Goal: Task Accomplishment & Management: Manage account settings

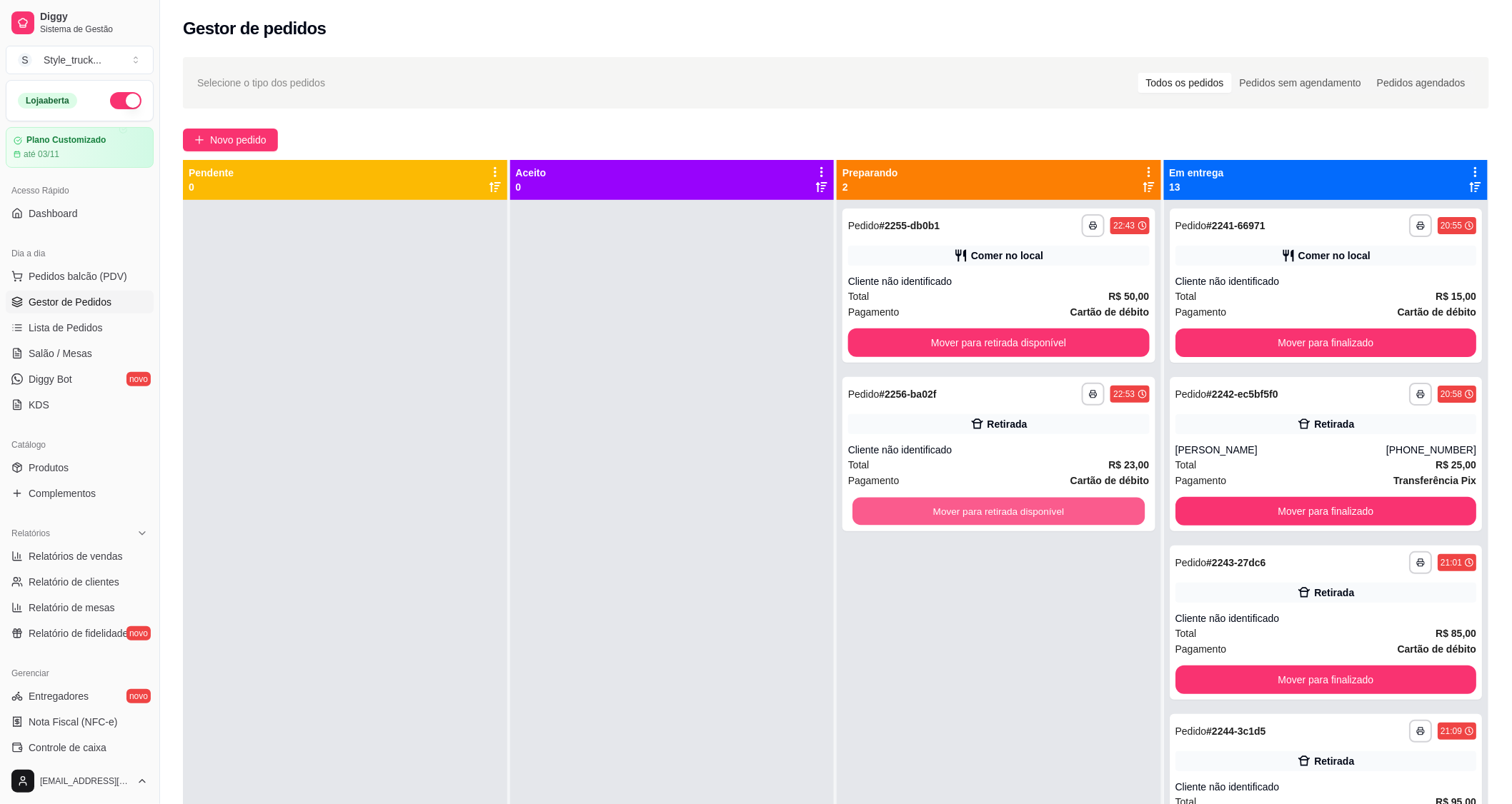
click at [1054, 503] on button "Mover para retirada disponível" at bounding box center [998, 512] width 292 height 28
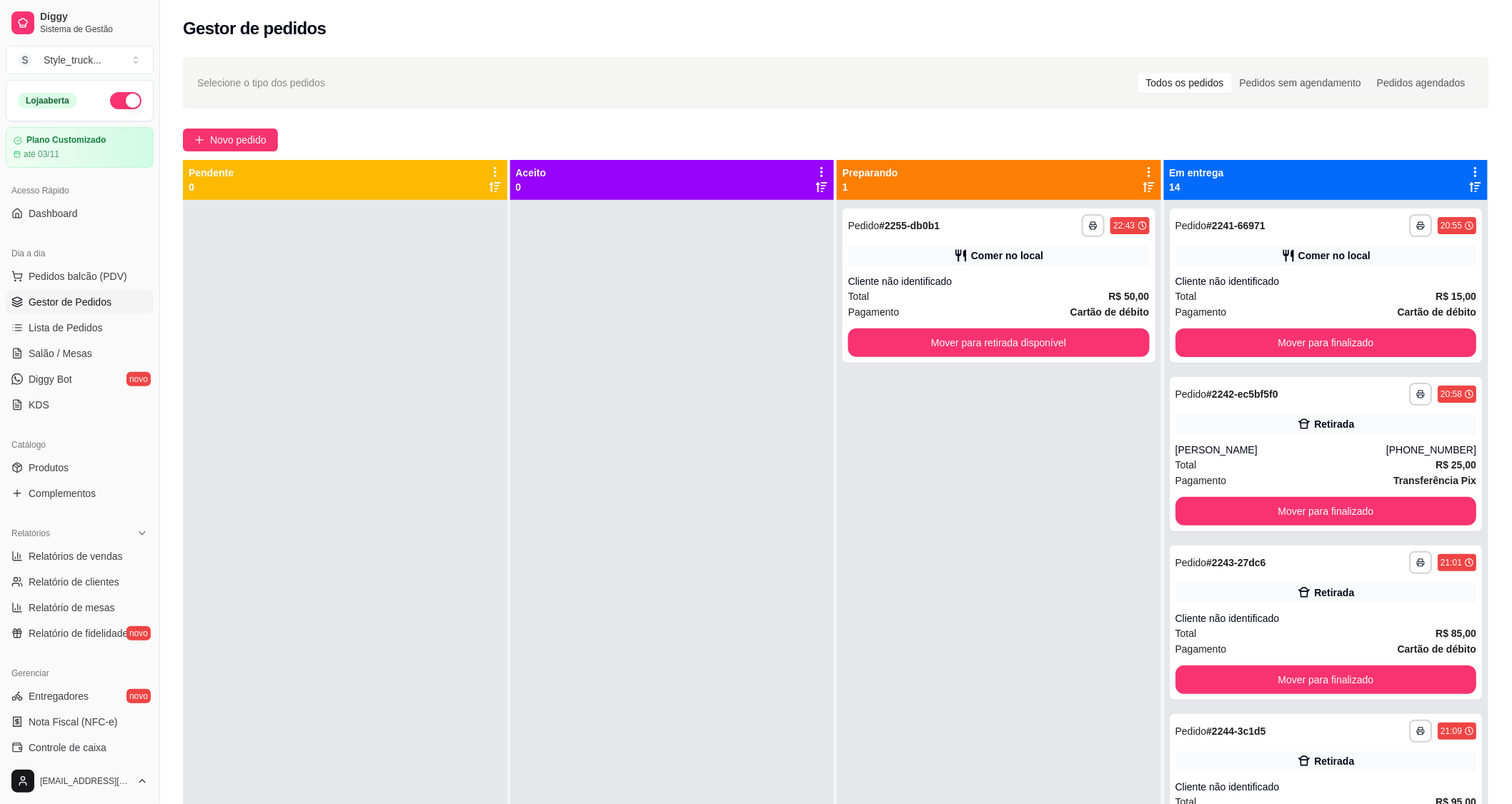
click at [958, 275] on div "Cliente não identificado" at bounding box center [999, 281] width 302 height 14
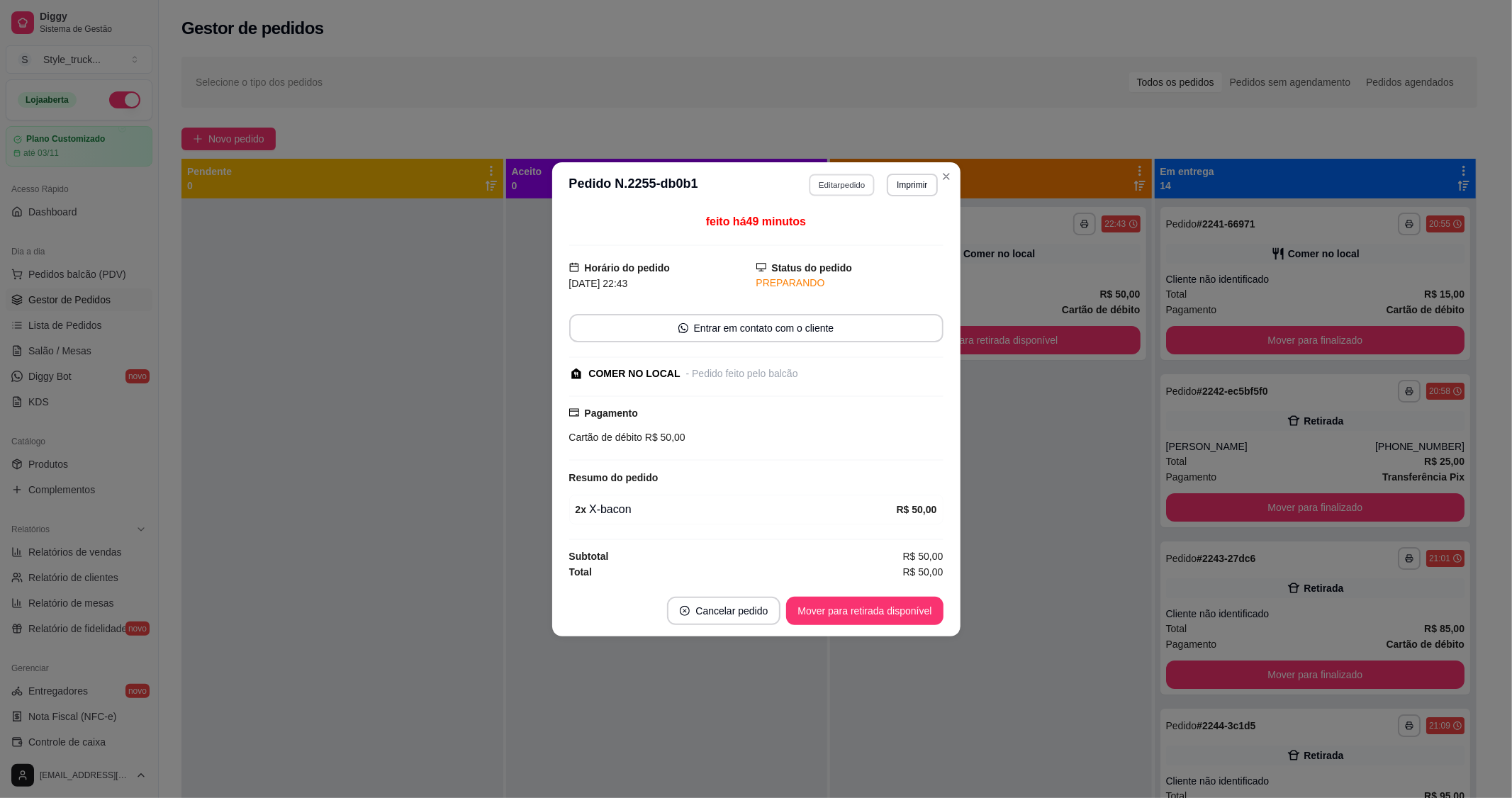
click at [822, 192] on button "Editar pedido" at bounding box center [841, 184] width 66 height 22
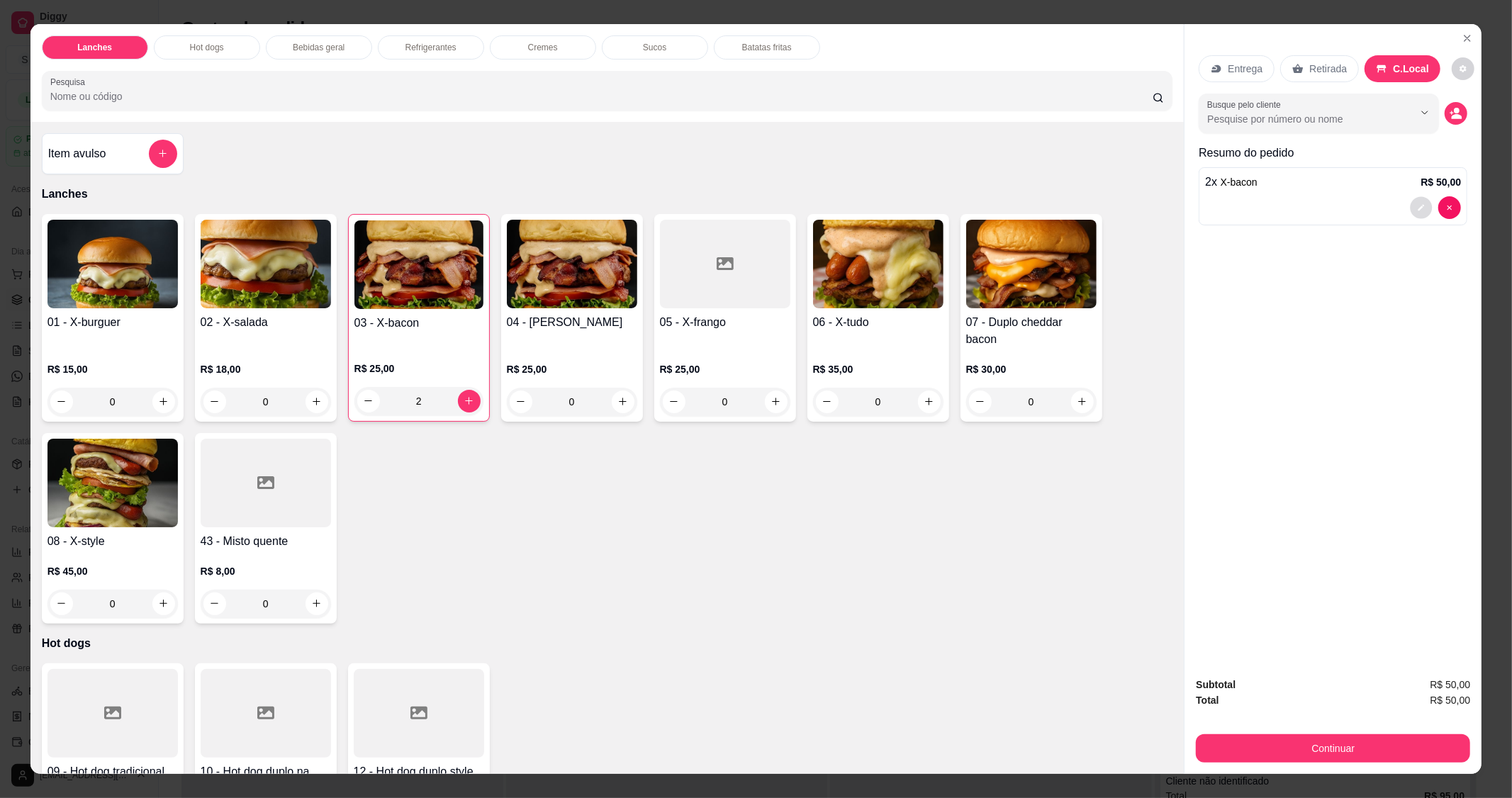
click at [1418, 209] on icon "decrease-product-quantity" at bounding box center [1421, 207] width 7 height 7
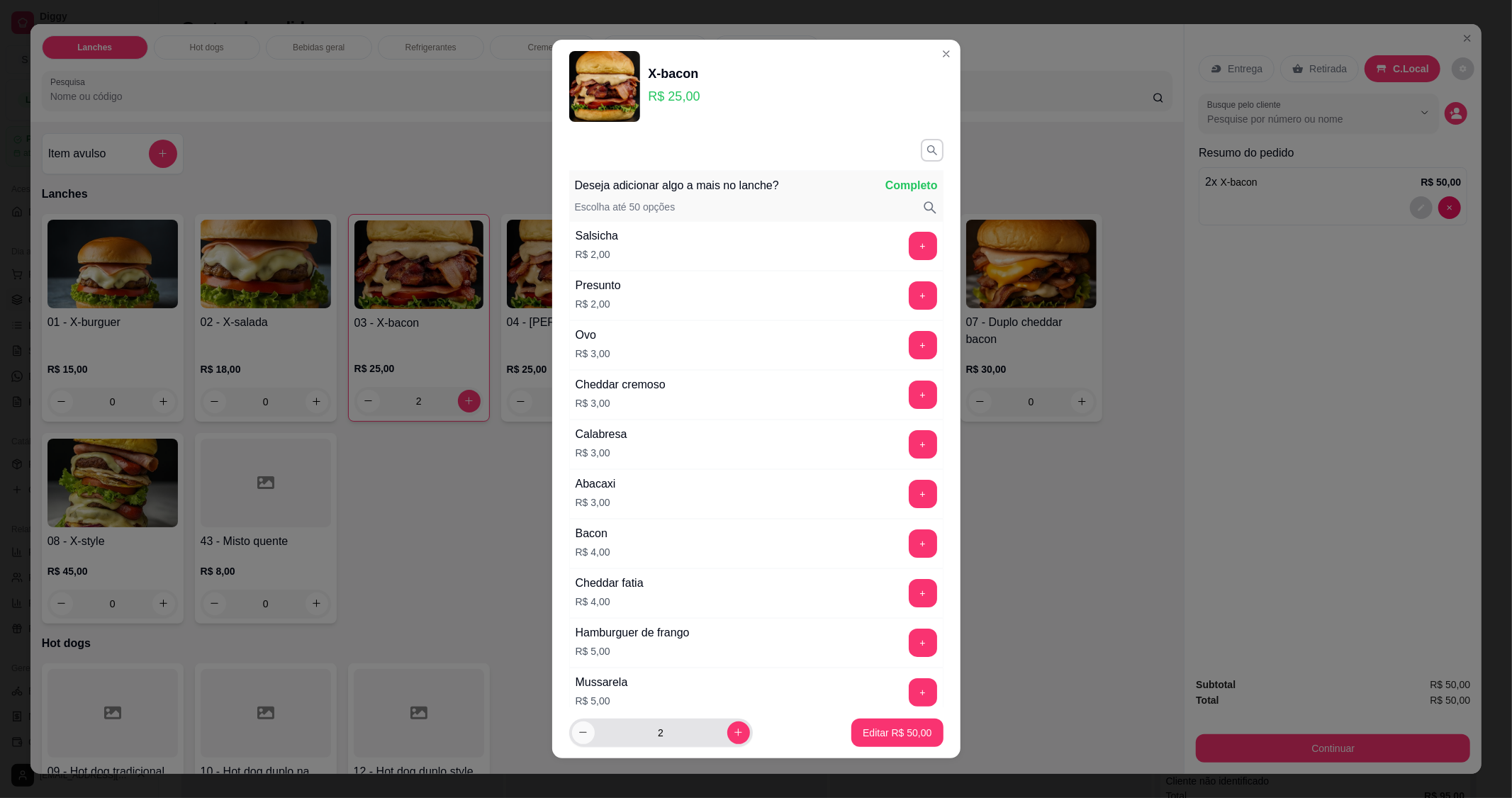
click at [576, 739] on button "decrease-product-quantity" at bounding box center [583, 733] width 23 height 23
type input "1"
click at [896, 737] on p "Editar R$ 25,00" at bounding box center [897, 733] width 69 height 14
type input "1"
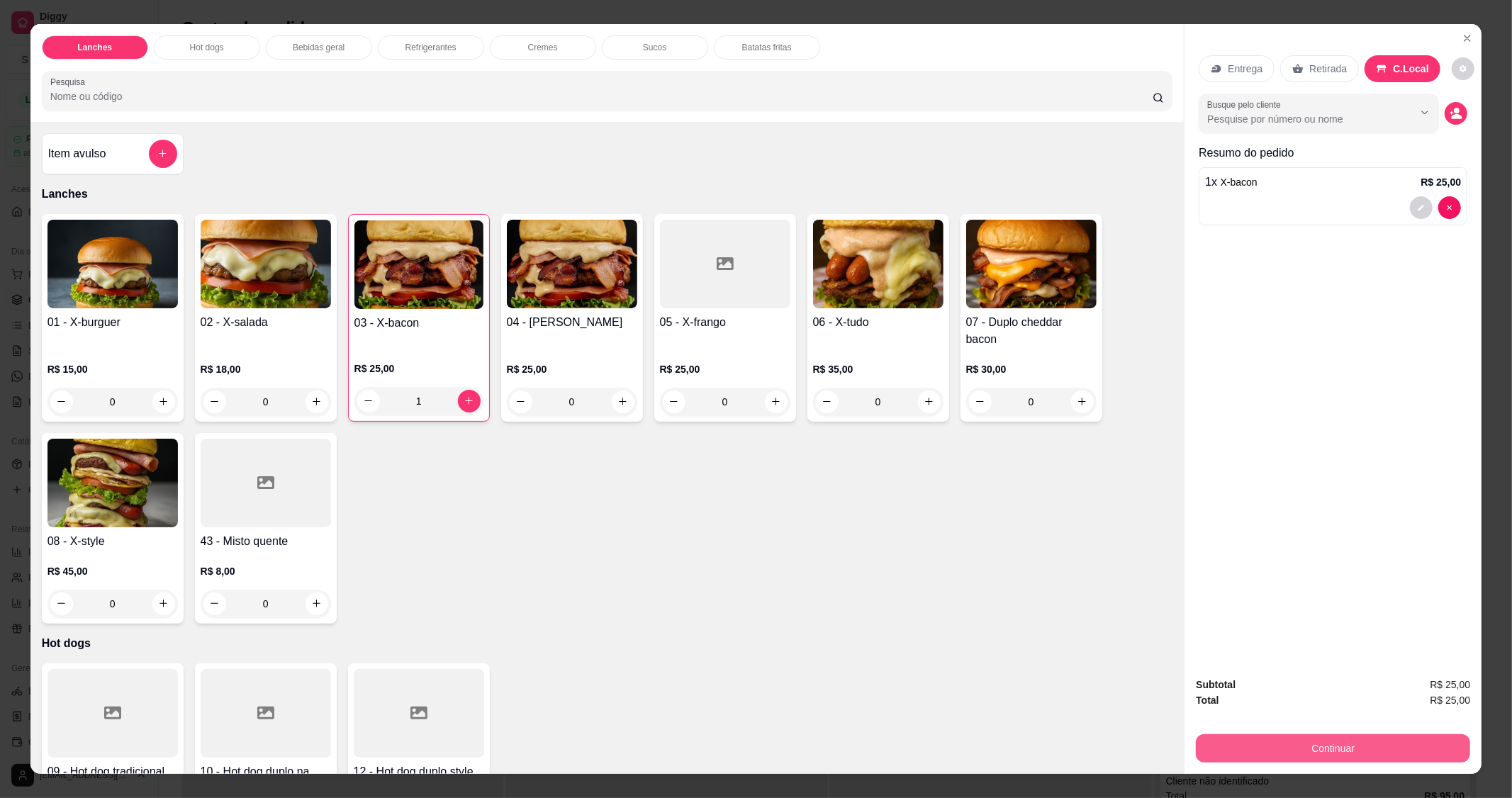
click at [1312, 748] on button "Continuar" at bounding box center [1332, 748] width 274 height 29
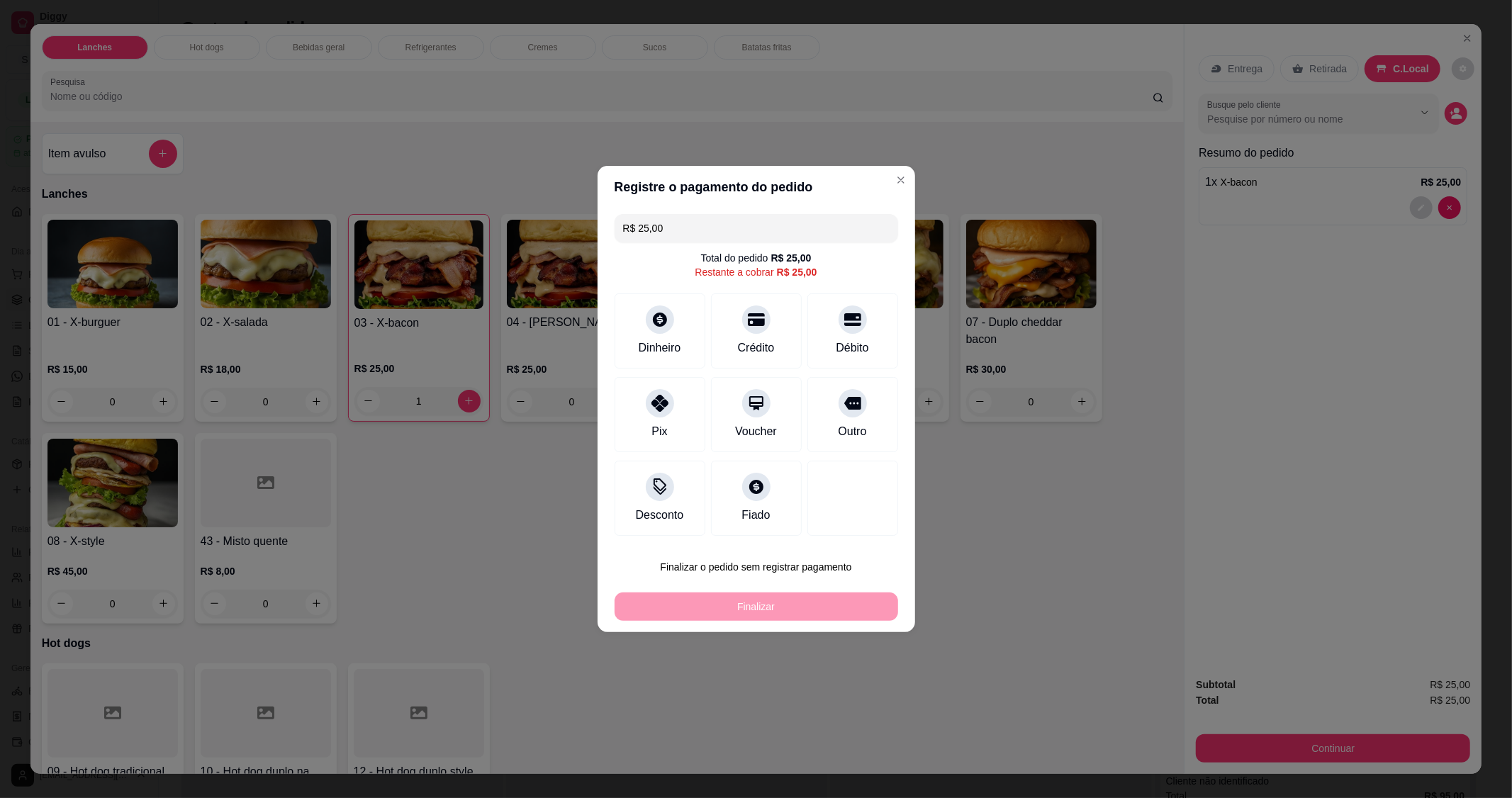
click at [853, 331] on div "Débito" at bounding box center [853, 331] width 91 height 75
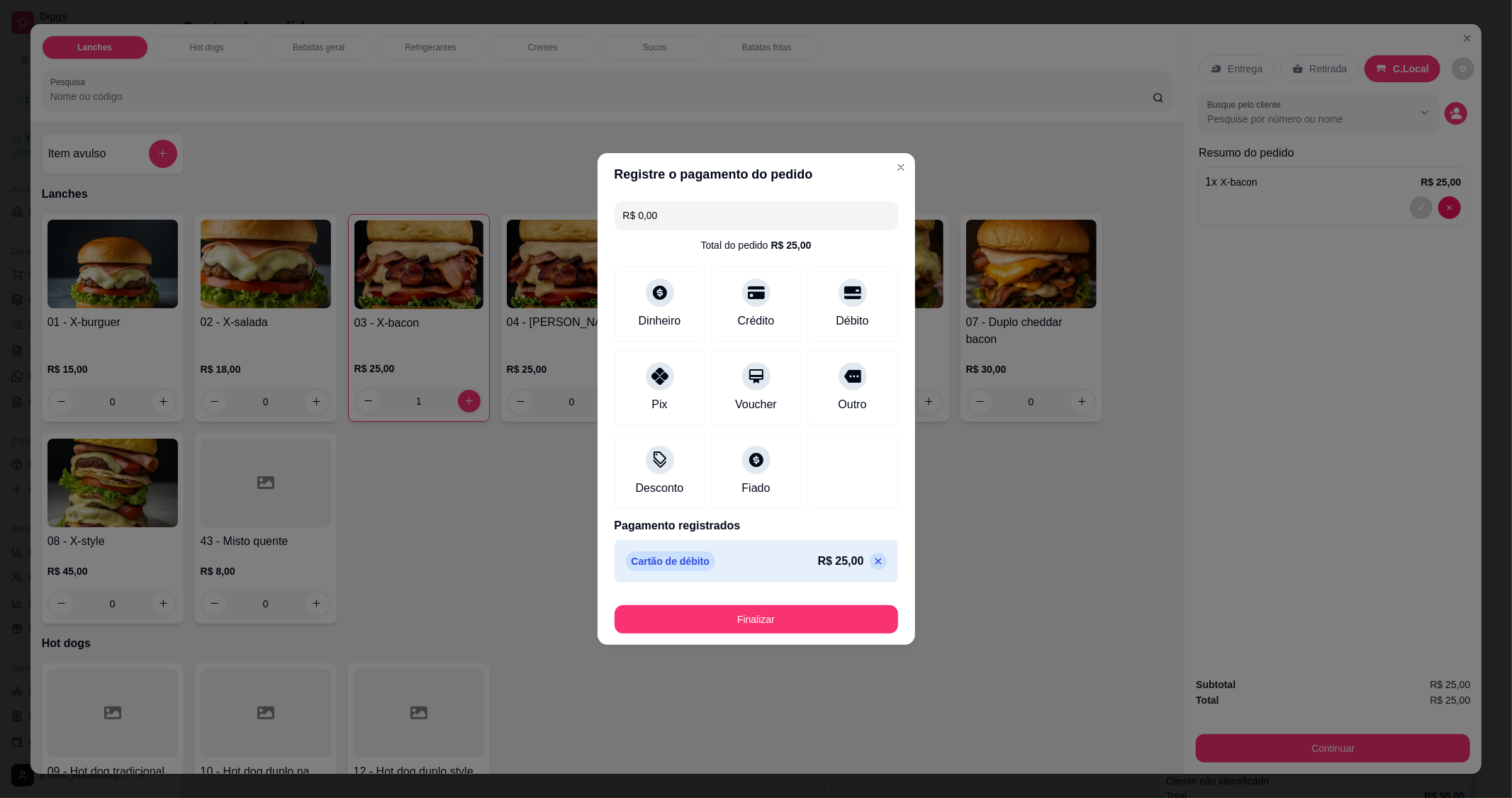
type input "R$ 0,00"
click at [792, 618] on button "Finalizar" at bounding box center [756, 620] width 275 height 28
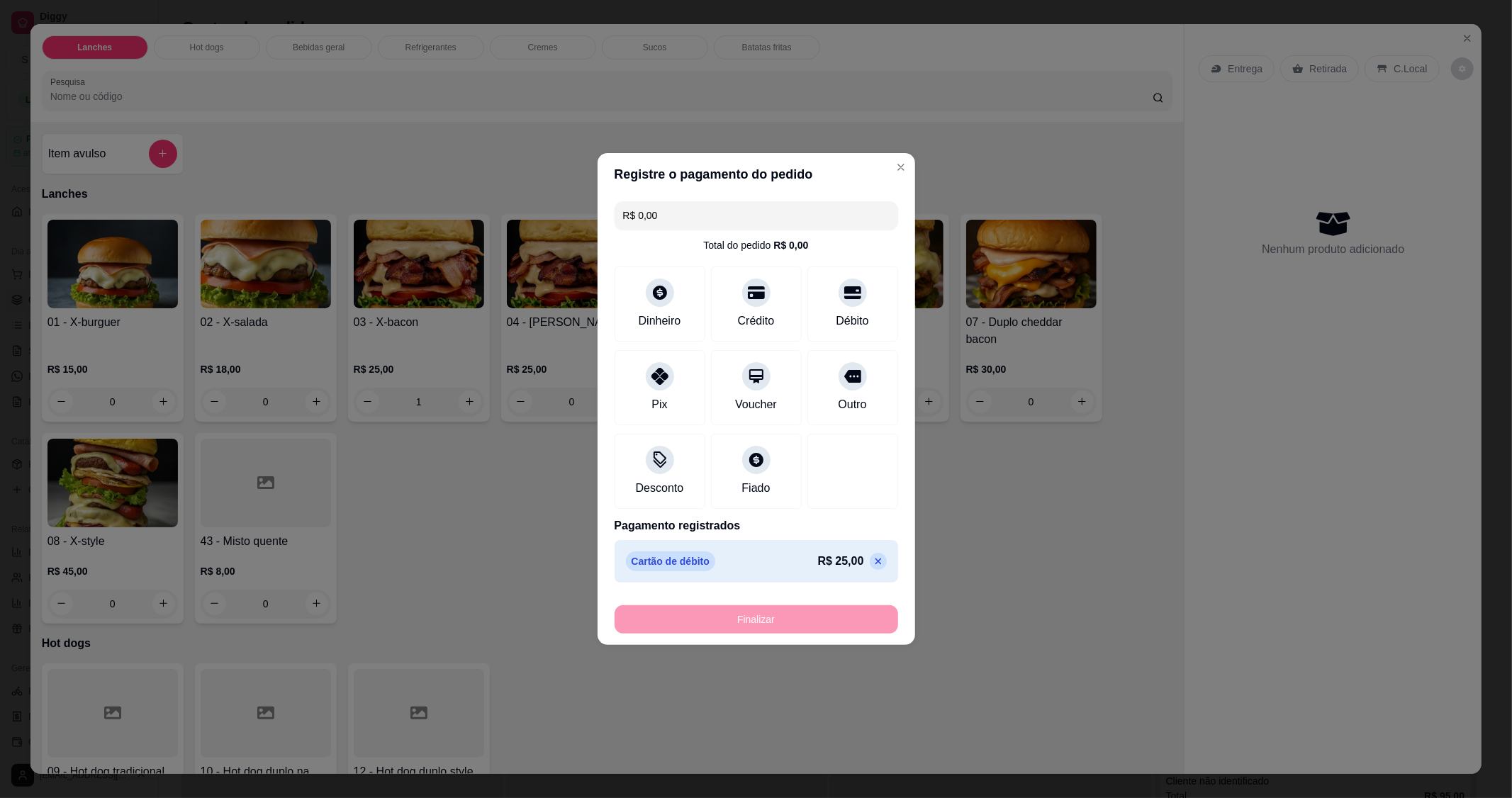
type input "0"
type input "-R$ 25,00"
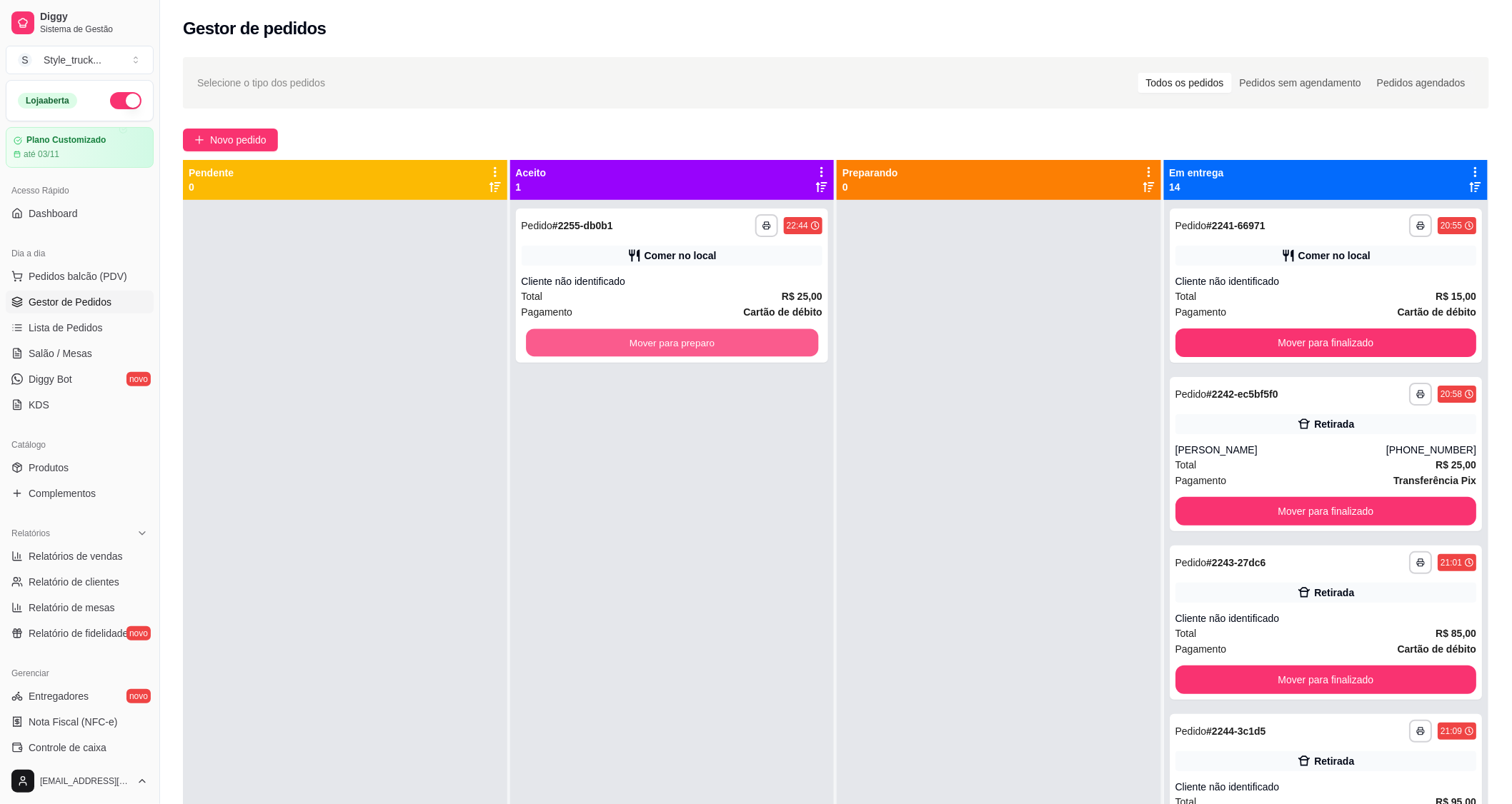
click at [657, 353] on button "Mover para preparo" at bounding box center [672, 343] width 292 height 28
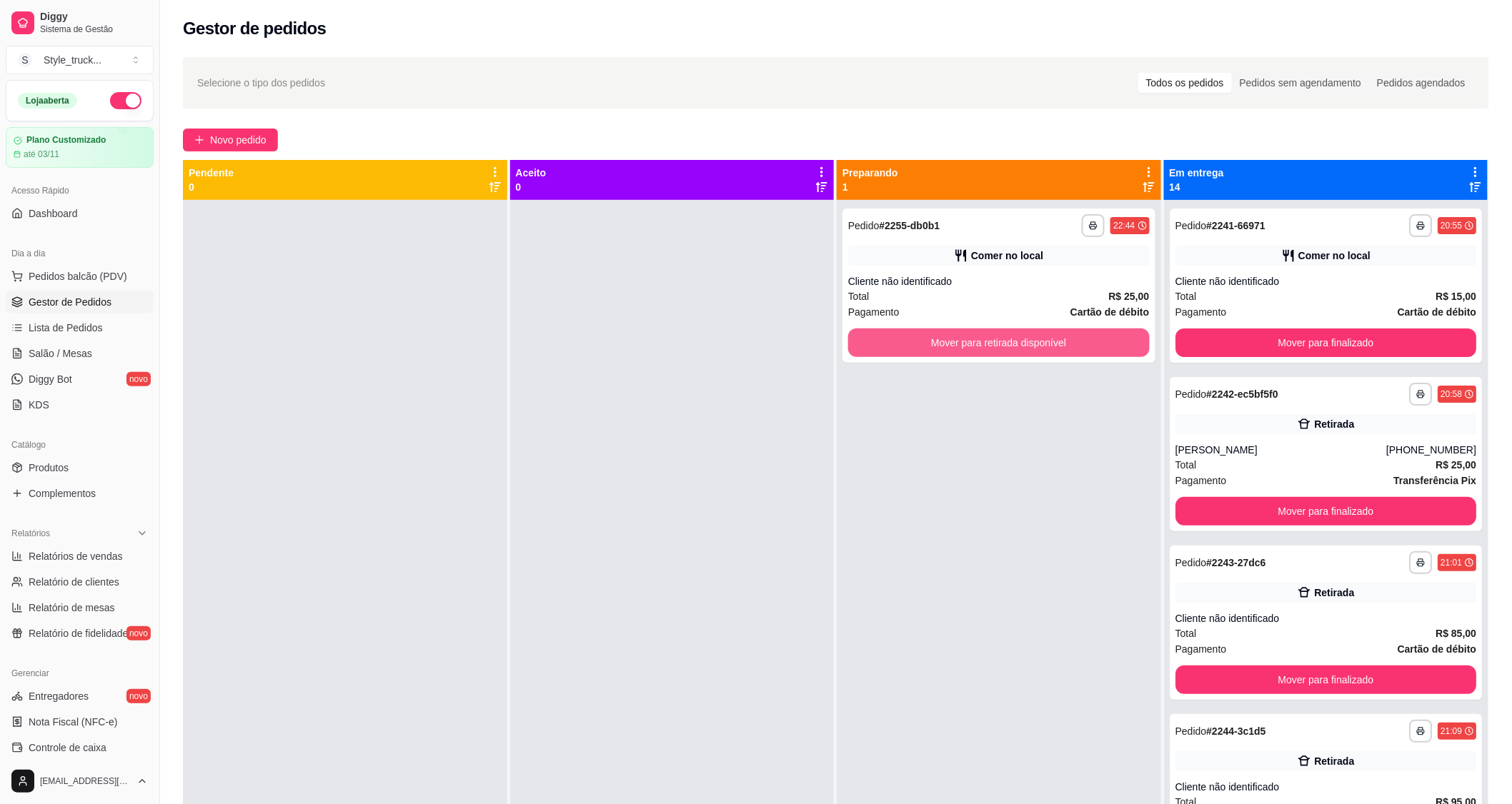
click at [970, 338] on button "Mover para retirada disponível" at bounding box center [999, 342] width 302 height 29
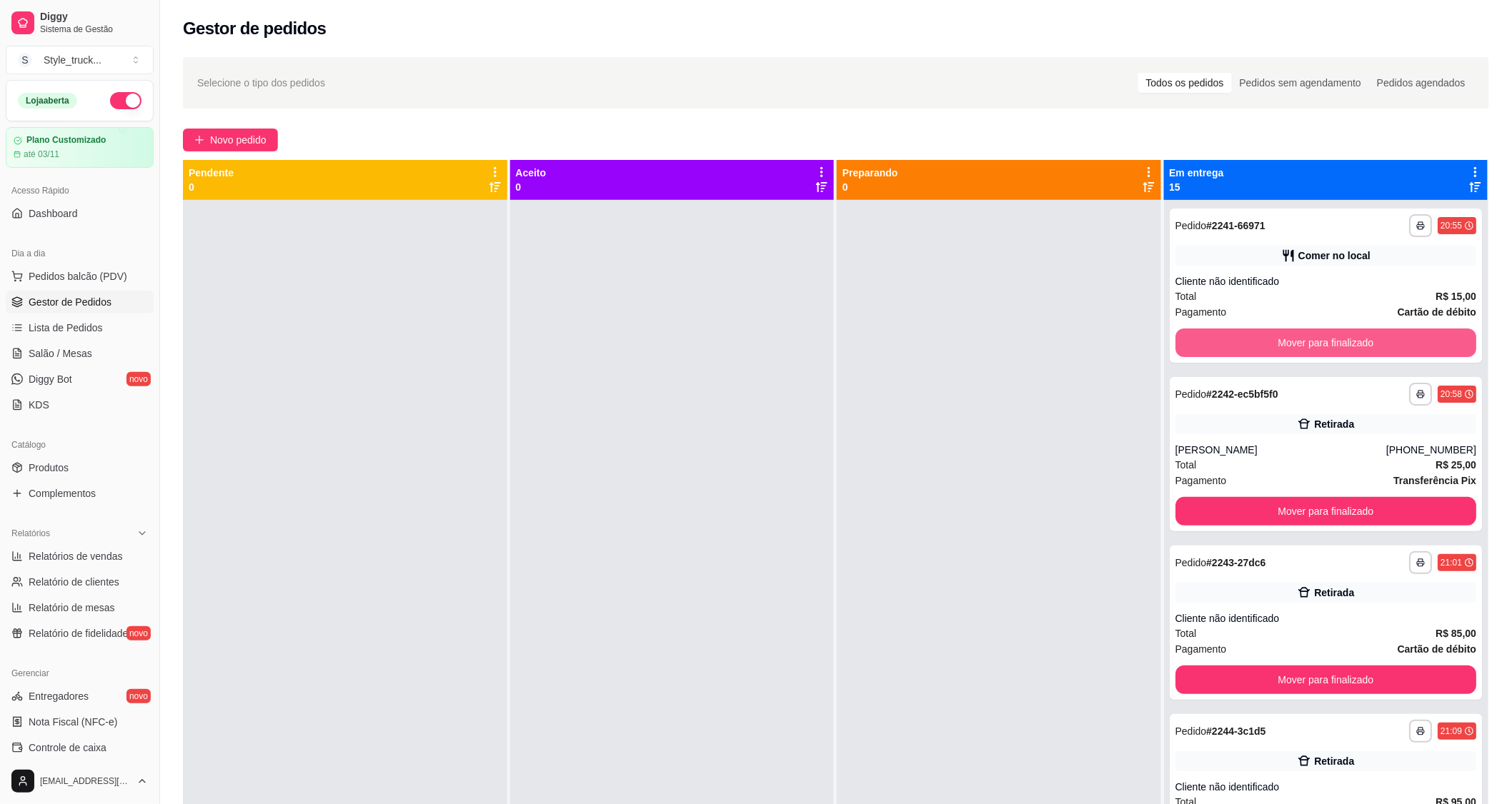
click at [1182, 350] on button "Mover para finalizado" at bounding box center [1326, 342] width 302 height 29
click at [1188, 350] on button "Mover para finalizado" at bounding box center [1326, 343] width 292 height 28
click at [1186, 350] on button "Mover para finalizado" at bounding box center [1326, 342] width 302 height 29
click at [1184, 348] on button "Mover para finalizado" at bounding box center [1326, 343] width 292 height 28
click at [1184, 348] on div "Mover para finalizado" at bounding box center [1326, 342] width 302 height 29
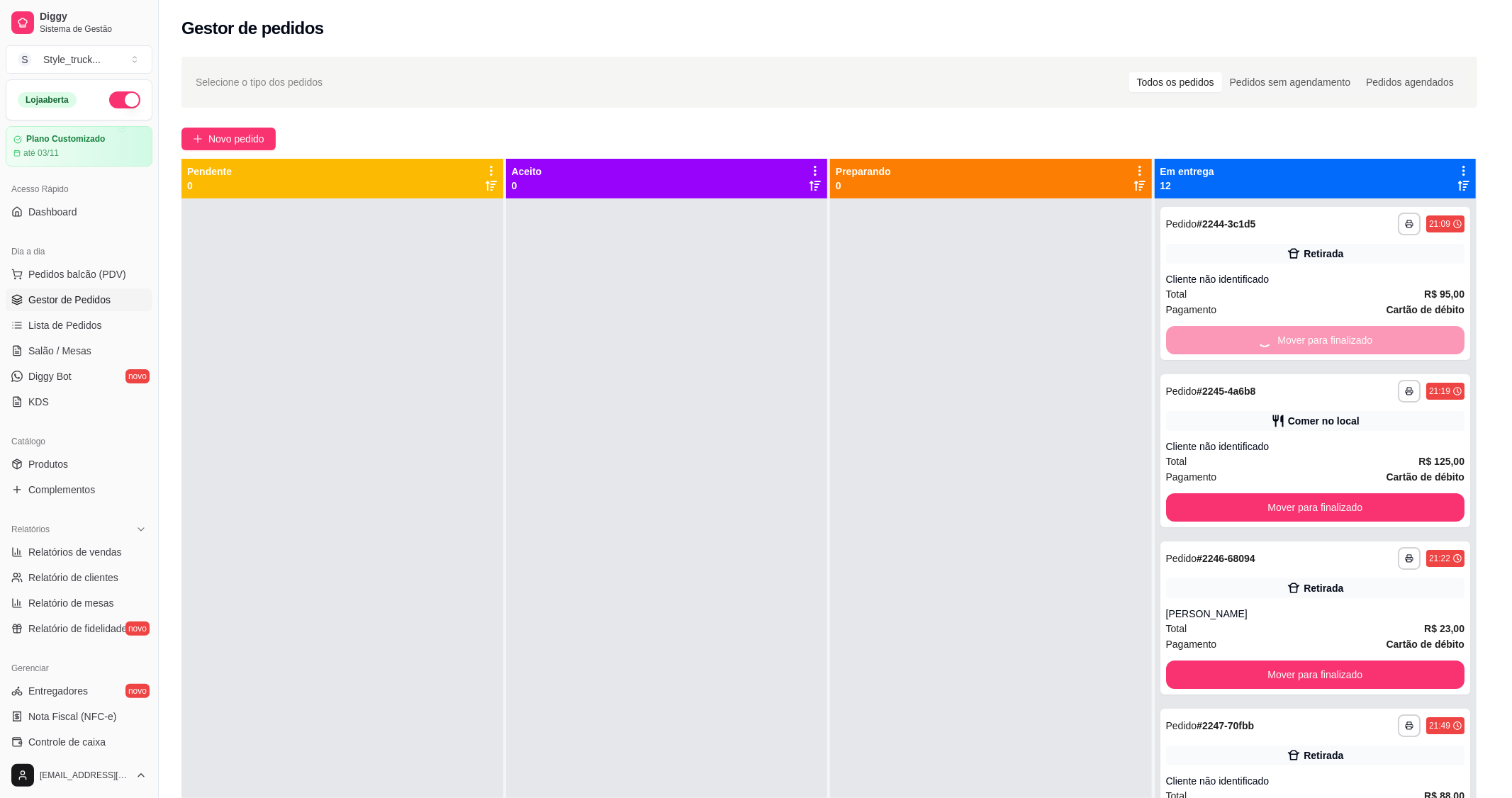
click at [1174, 494] on button "Mover para finalizado" at bounding box center [1316, 507] width 299 height 29
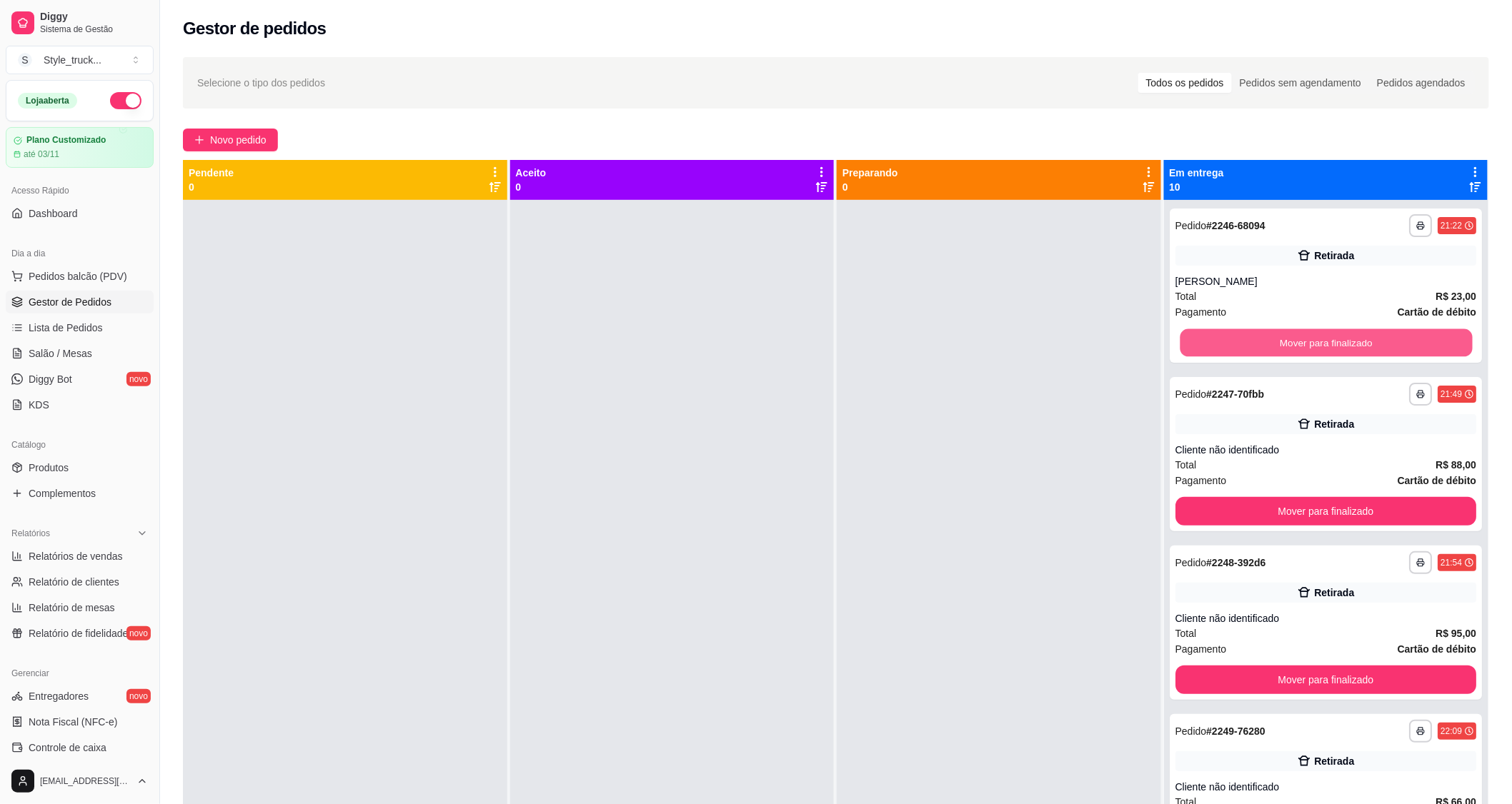
click at [1181, 348] on button "Mover para finalizado" at bounding box center [1326, 343] width 292 height 28
click at [1191, 349] on button "Mover para finalizado" at bounding box center [1326, 342] width 302 height 29
click at [1191, 349] on button "Mover para finalizado" at bounding box center [1326, 343] width 292 height 28
click at [1200, 349] on button "Mover para finalizado" at bounding box center [1326, 342] width 302 height 29
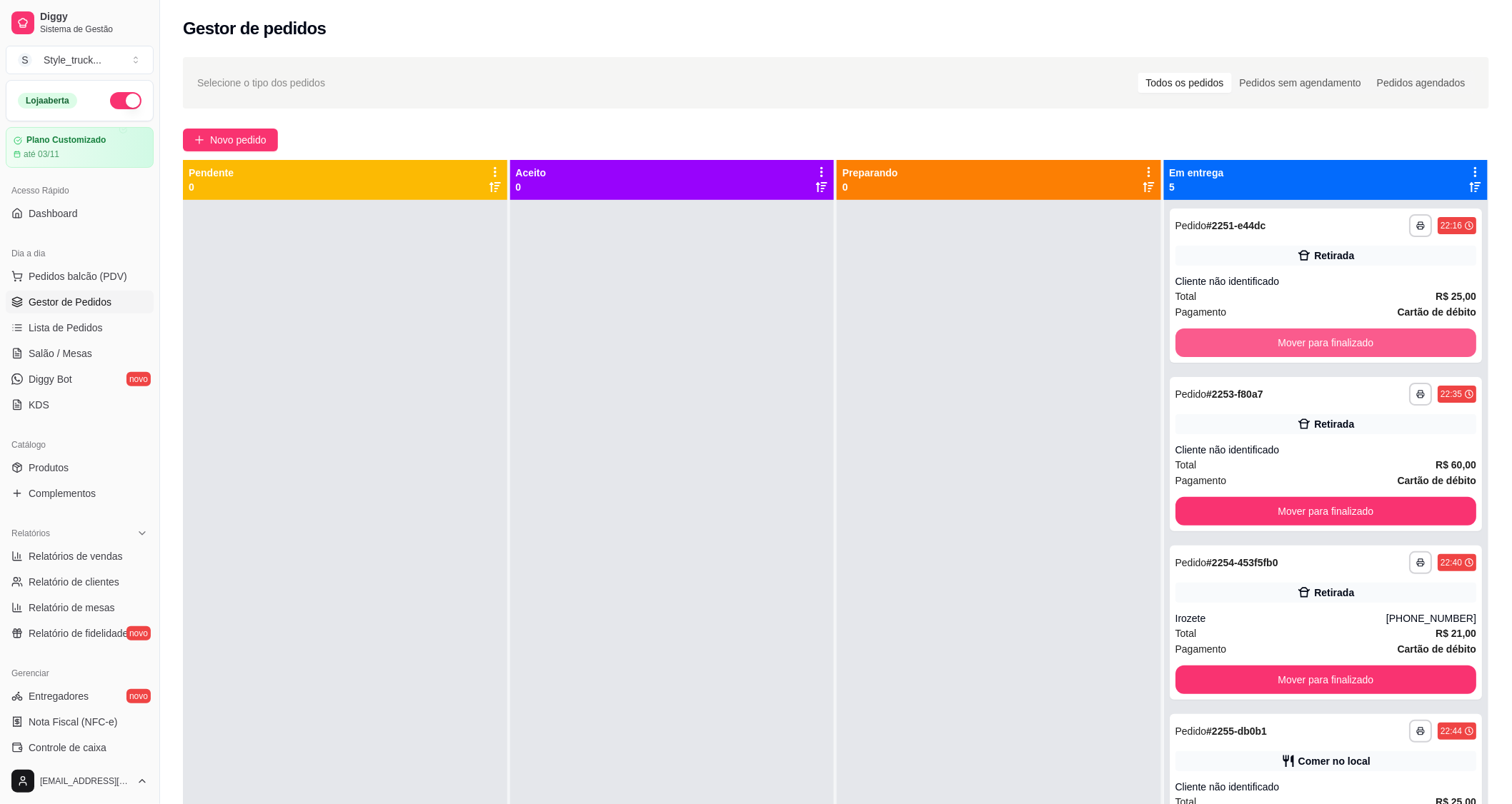
click at [1200, 349] on button "Mover para finalizado" at bounding box center [1326, 342] width 302 height 29
click at [1199, 349] on button "Mover para finalizado" at bounding box center [1326, 342] width 302 height 29
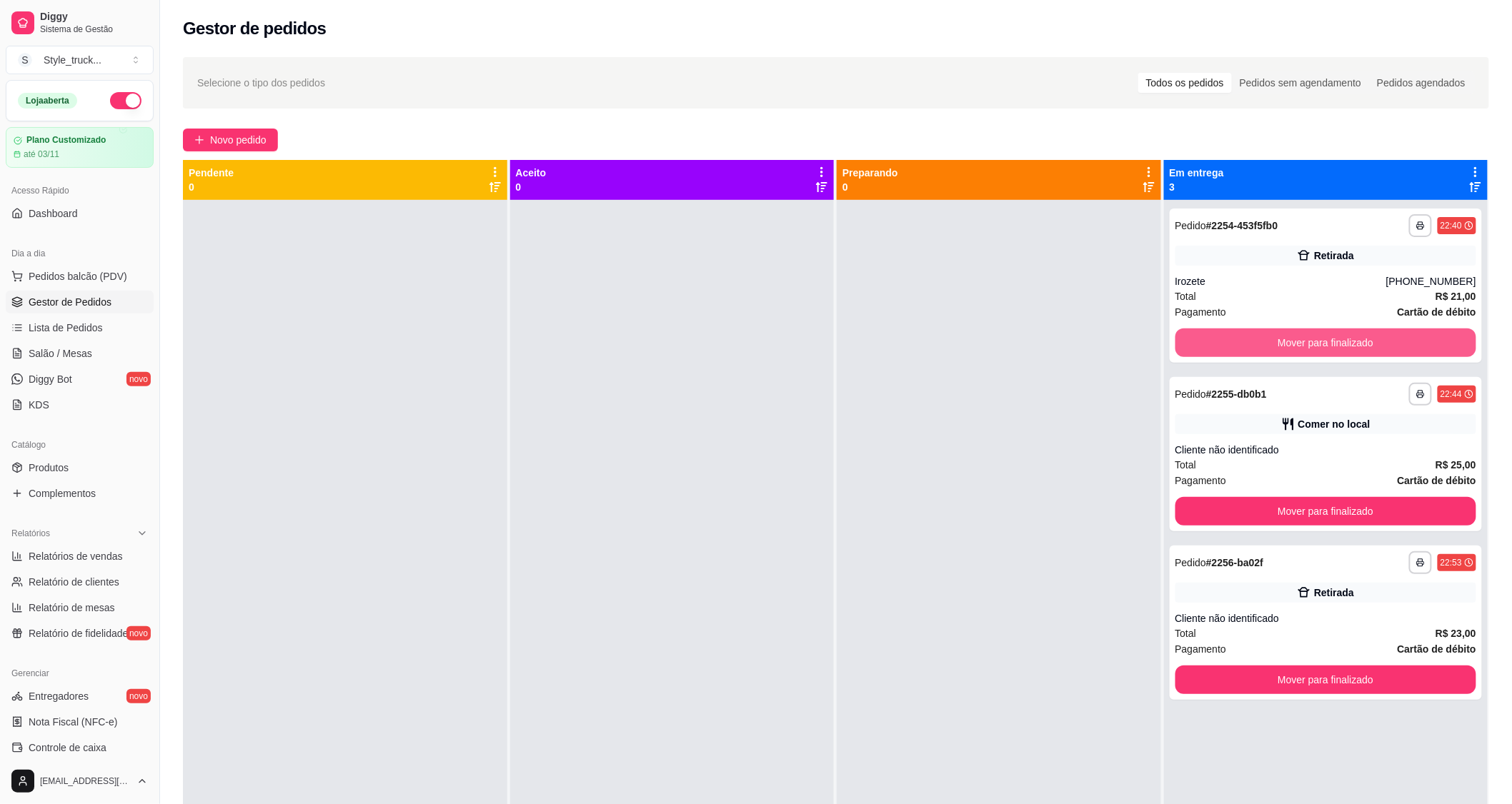
click at [1199, 349] on button "Mover para finalizado" at bounding box center [1326, 342] width 302 height 29
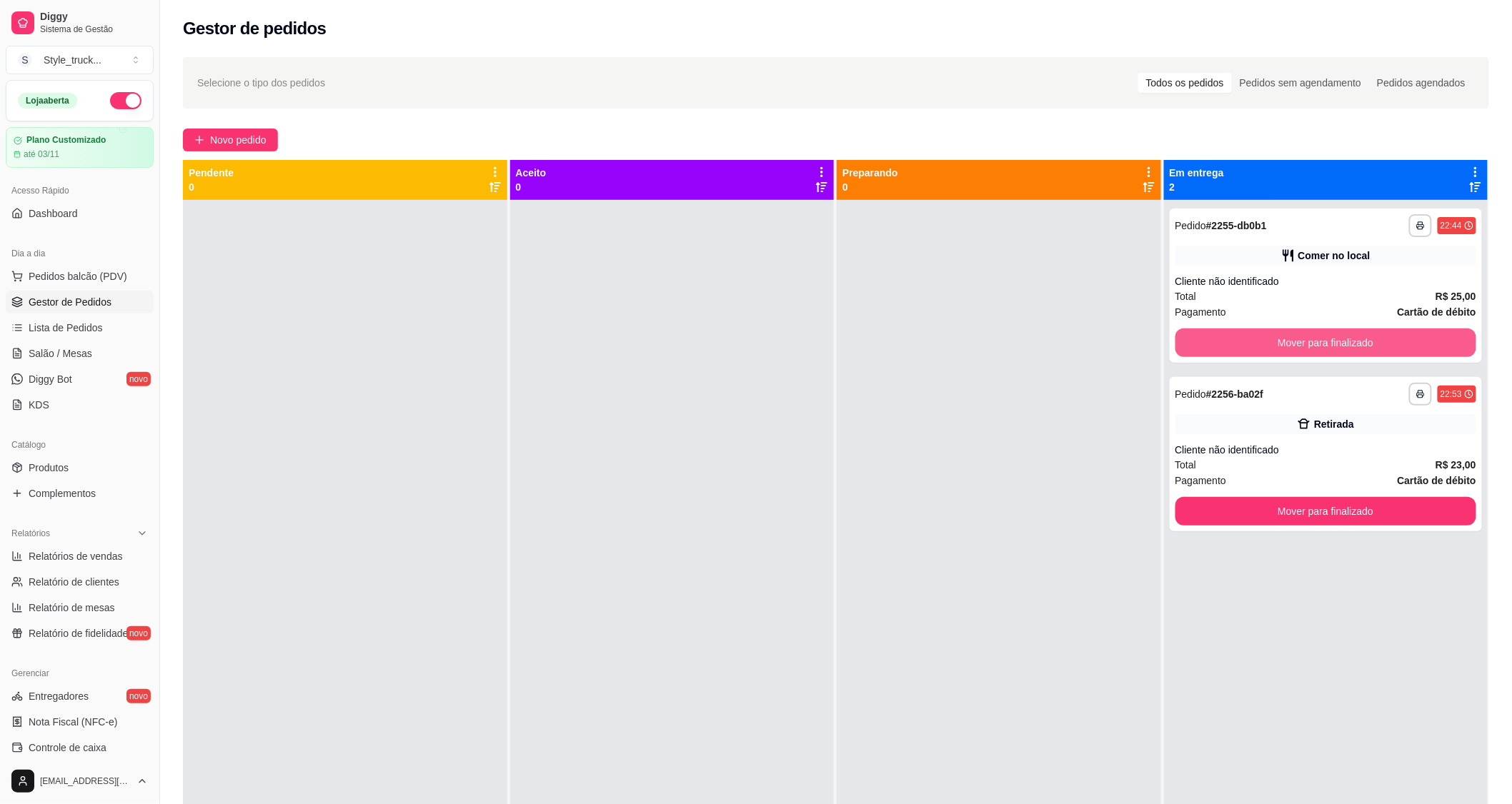
click at [1197, 349] on button "Mover para finalizado" at bounding box center [1326, 342] width 302 height 29
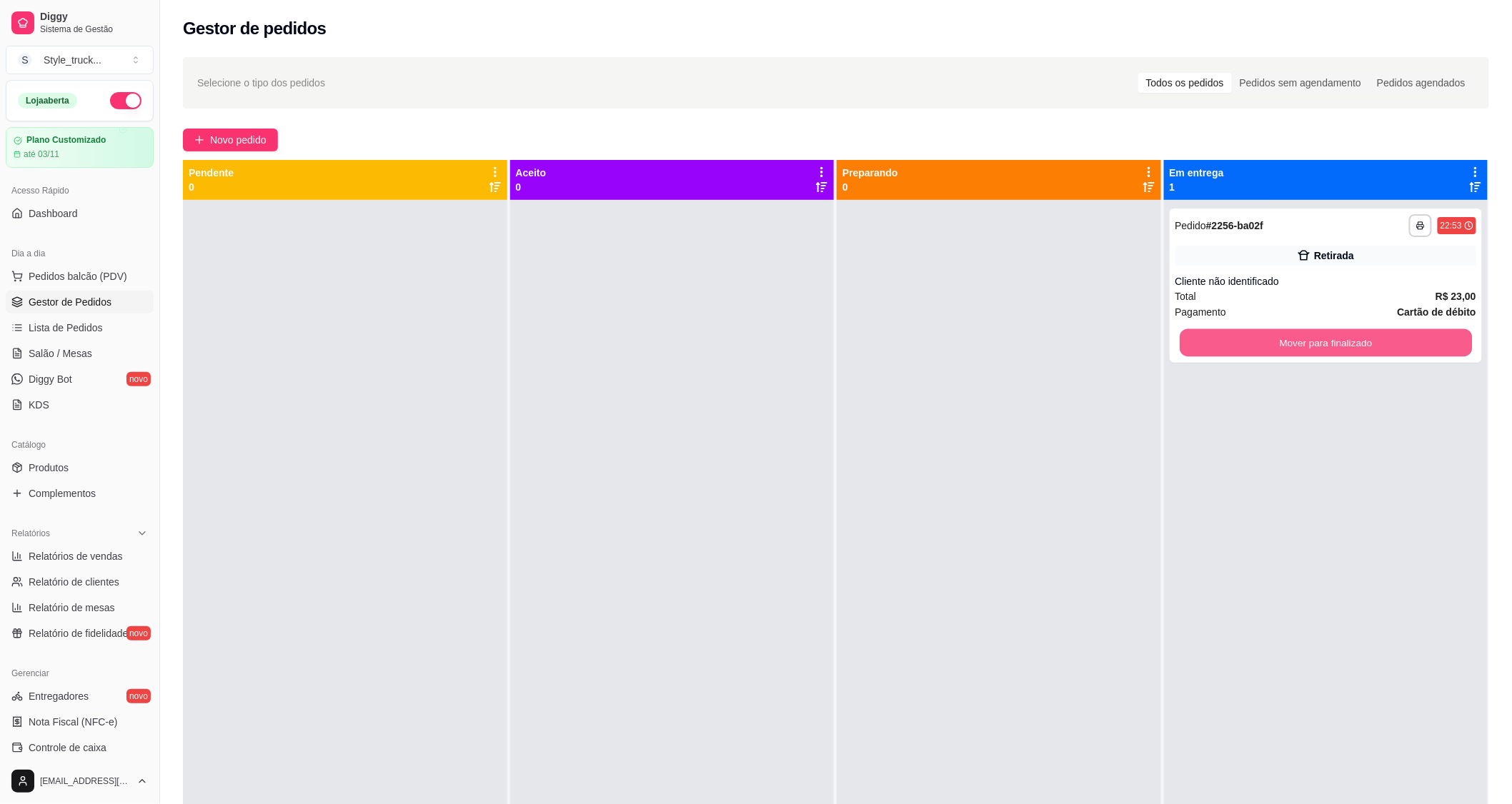
click at [1196, 349] on button "Mover para finalizado" at bounding box center [1326, 343] width 292 height 28
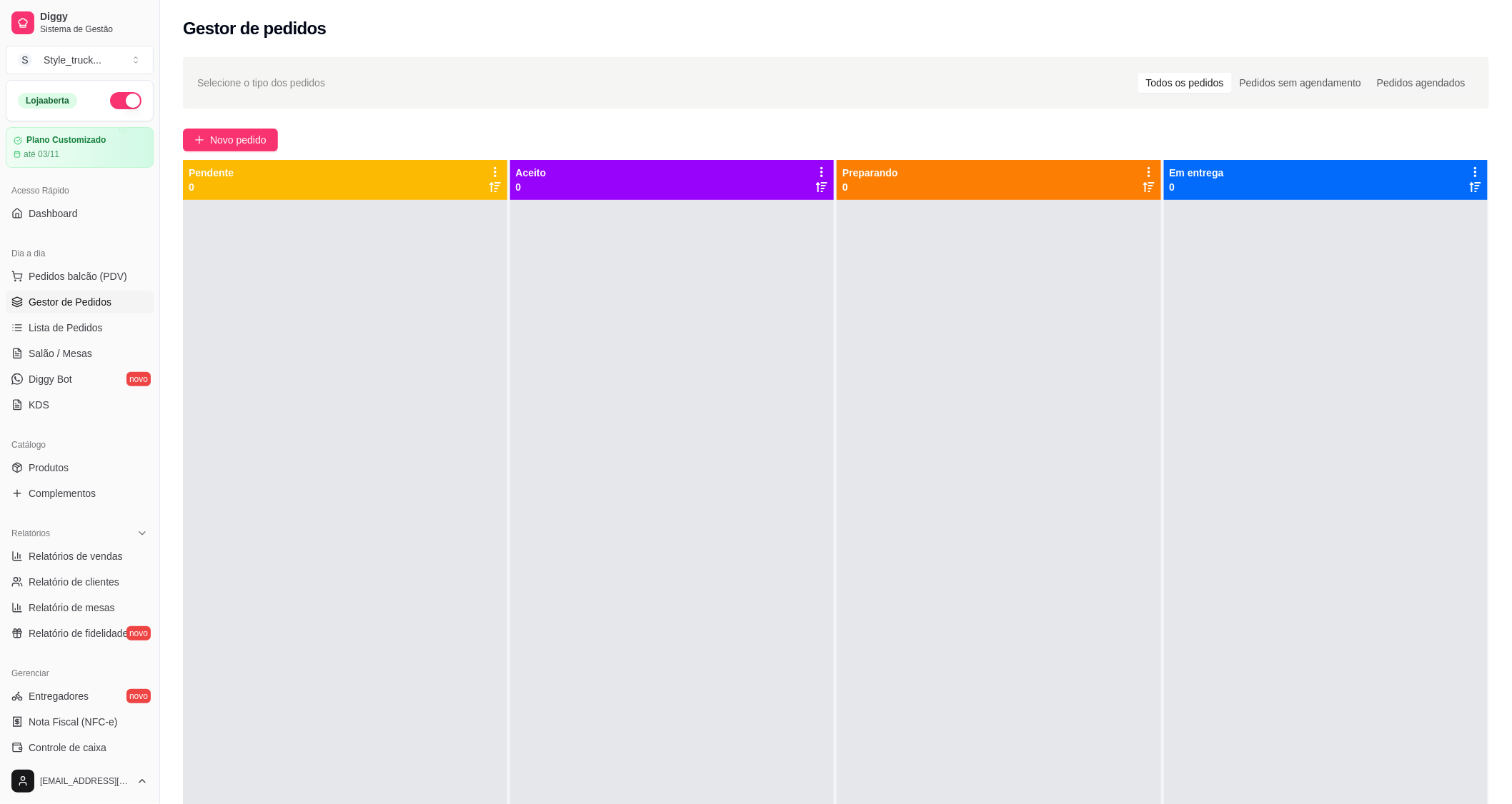
click at [119, 99] on button "button" at bounding box center [125, 101] width 31 height 17
